Goal: Check status: Check status

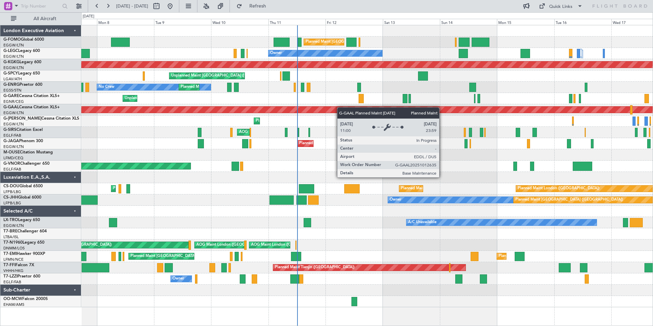
click at [336, 107] on div "Planned Maint [GEOGRAPHIC_DATA] ([GEOGRAPHIC_DATA]) Planned Maint [GEOGRAPHIC_D…" at bounding box center [366, 166] width 571 height 282
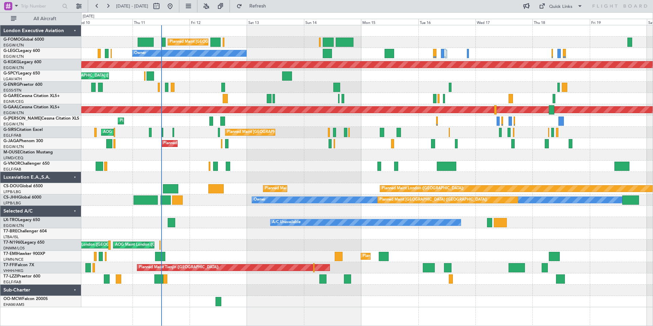
click at [252, 180] on div "Planned Maint [GEOGRAPHIC_DATA] ([GEOGRAPHIC_DATA]) Planned Maint [GEOGRAPHIC_D…" at bounding box center [366, 166] width 571 height 282
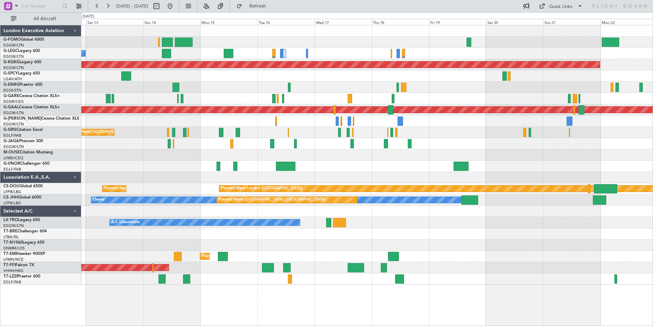
click at [464, 248] on div "AOG Maint London ([GEOGRAPHIC_DATA]) AOG Maint [GEOGRAPHIC_DATA] ([GEOGRAPHIC_D…" at bounding box center [366, 244] width 571 height 11
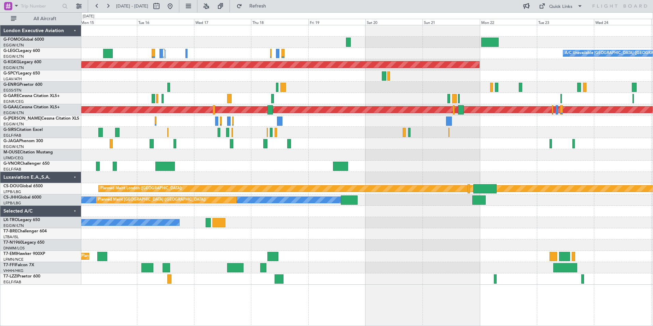
click at [503, 252] on div "Planned Maint [GEOGRAPHIC_DATA]" at bounding box center [366, 256] width 571 height 11
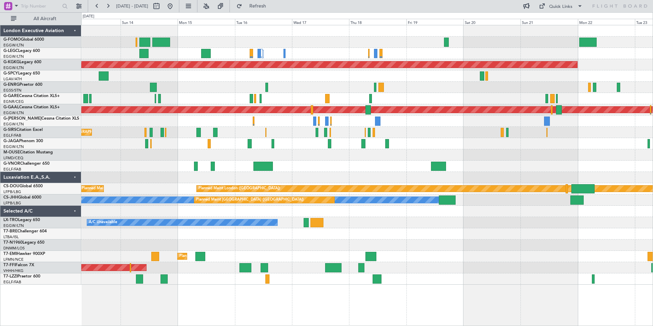
click at [498, 237] on div at bounding box center [366, 233] width 571 height 11
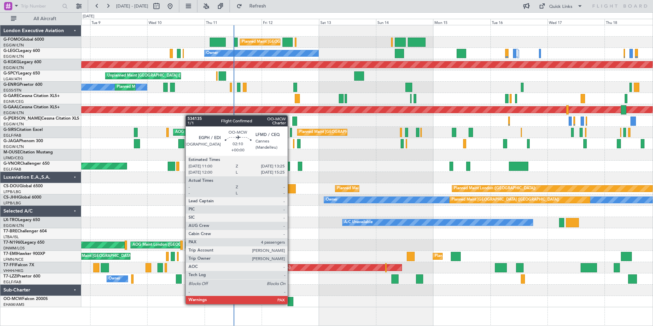
click at [291, 303] on div at bounding box center [291, 301] width 6 height 9
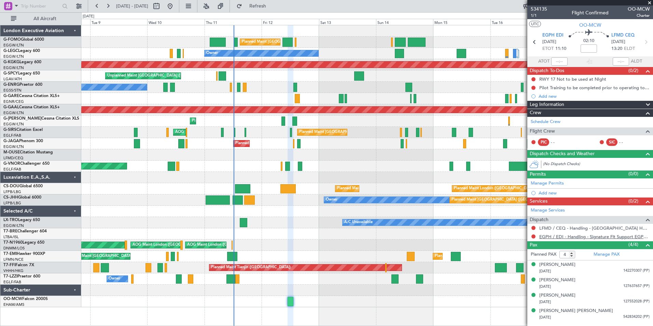
click at [611, 235] on link "EGPH / EDI - Handling - Signature Flt Support EGPH / EDI" at bounding box center [594, 237] width 110 height 6
click at [539, 8] on span "534135" at bounding box center [539, 8] width 16 height 7
click at [537, 8] on span "534135" at bounding box center [539, 8] width 16 height 7
click at [577, 237] on link "EGPH / EDI - Handling - Signature Flt Support EGPH / EDI" at bounding box center [594, 237] width 110 height 6
